Goal: Task Accomplishment & Management: Use online tool/utility

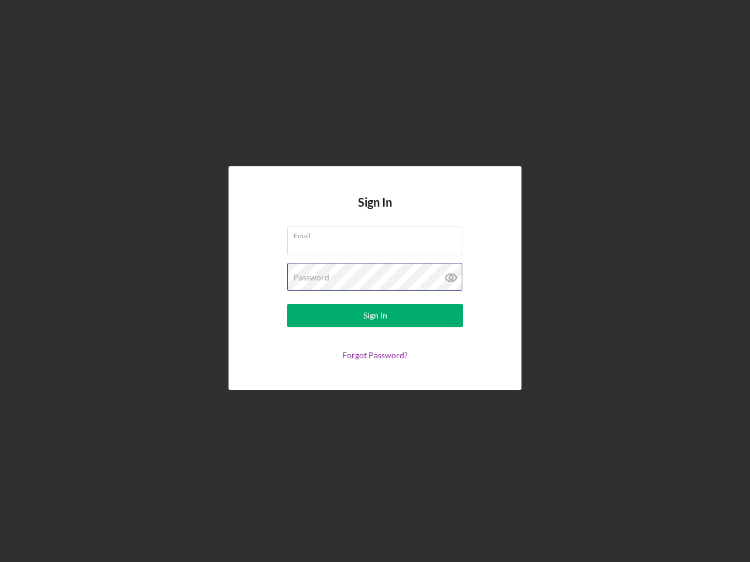
click at [375, 281] on div "Password" at bounding box center [375, 277] width 176 height 29
click at [451, 278] on icon at bounding box center [450, 277] width 29 height 29
